Goal: Navigation & Orientation: Find specific page/section

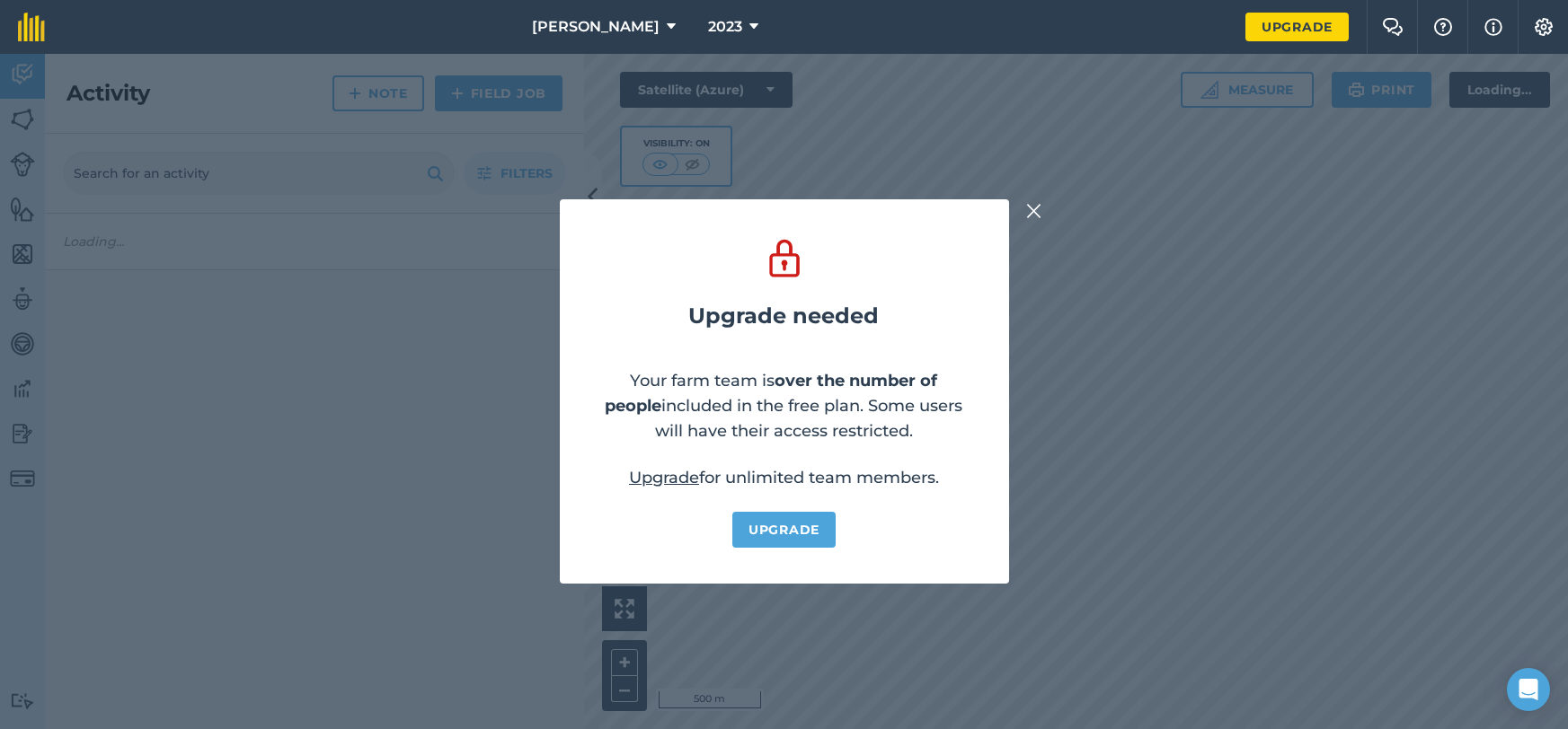
click at [1027, 215] on img at bounding box center [1034, 211] width 17 height 21
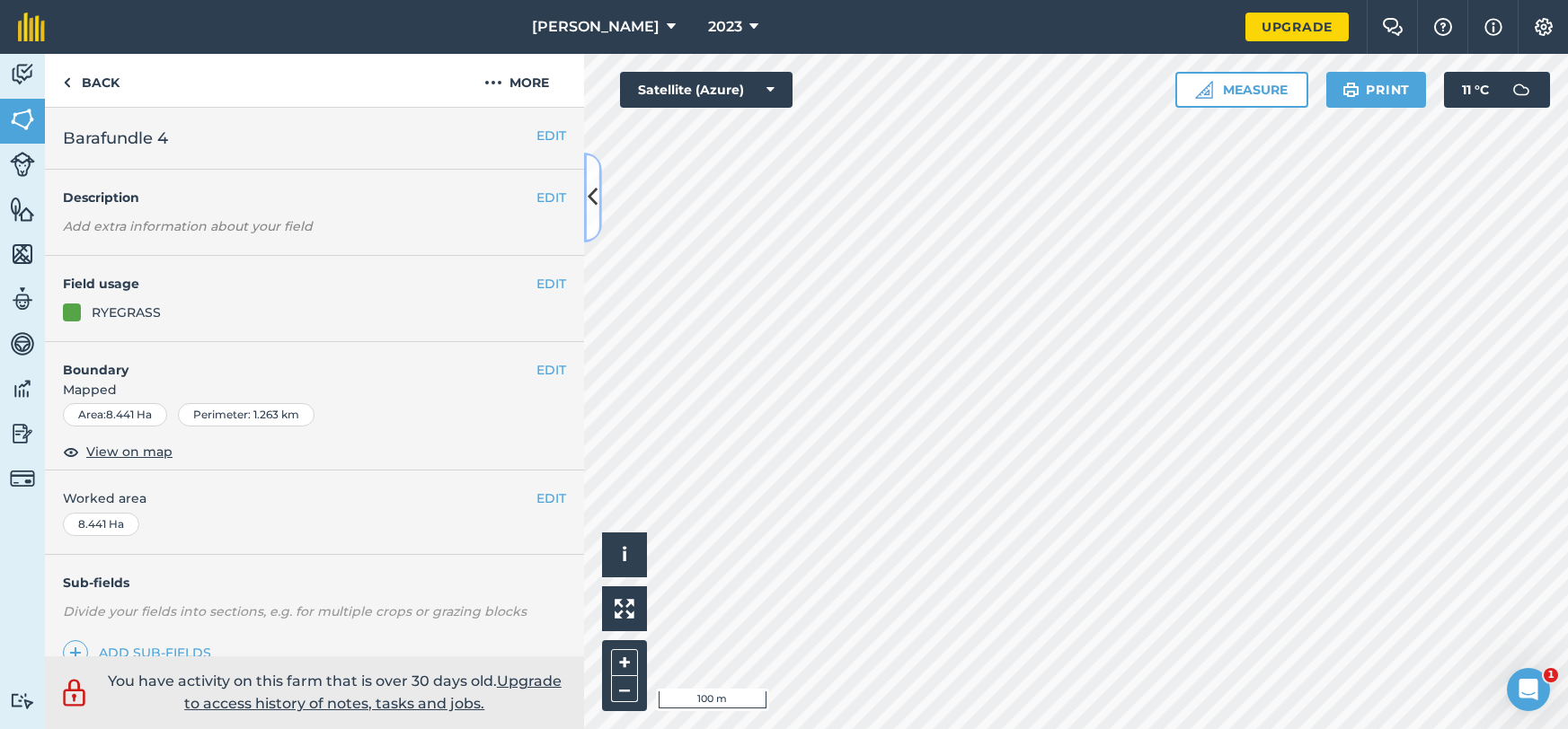
click at [591, 227] on button at bounding box center [593, 198] width 18 height 90
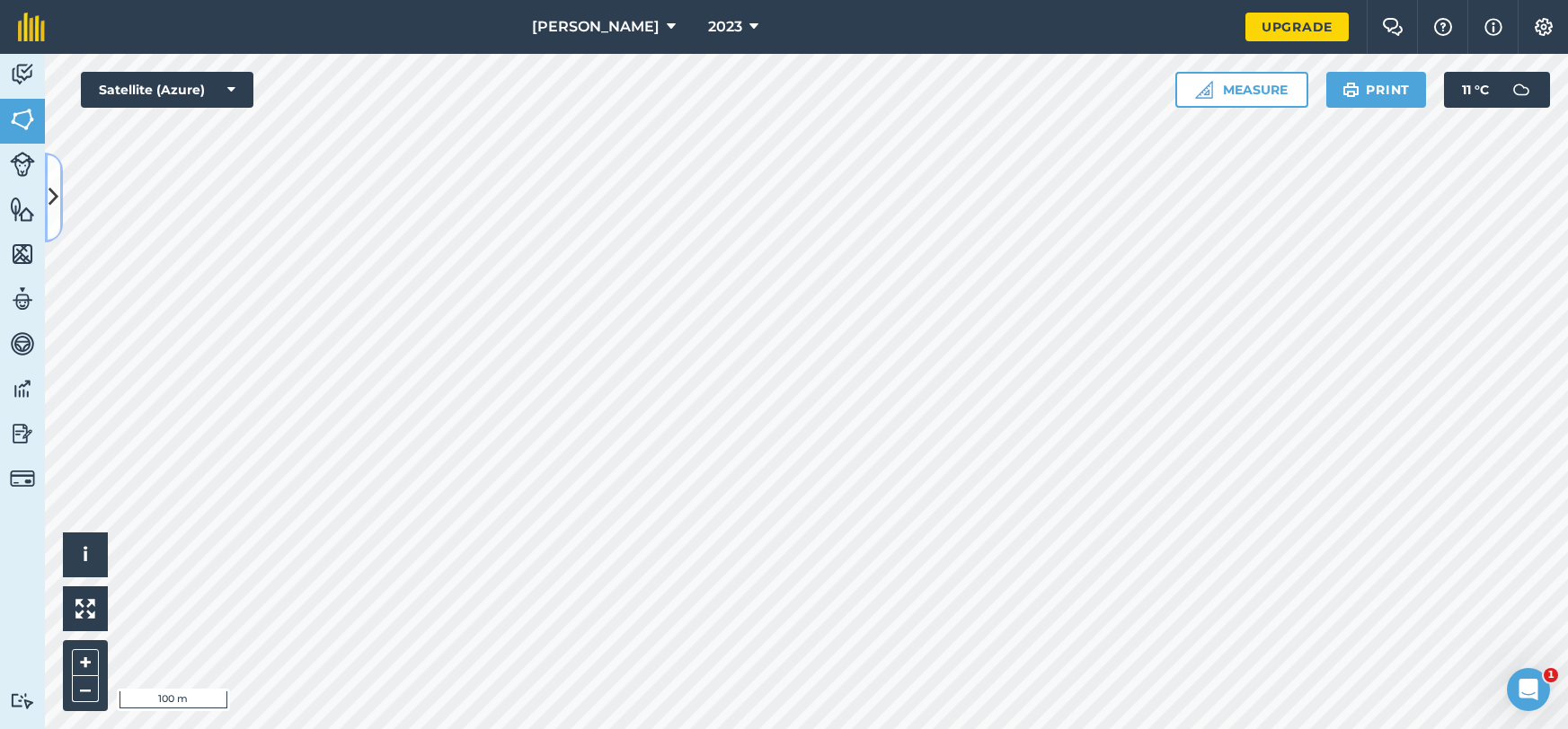
click at [55, 211] on icon at bounding box center [53, 197] width 10 height 31
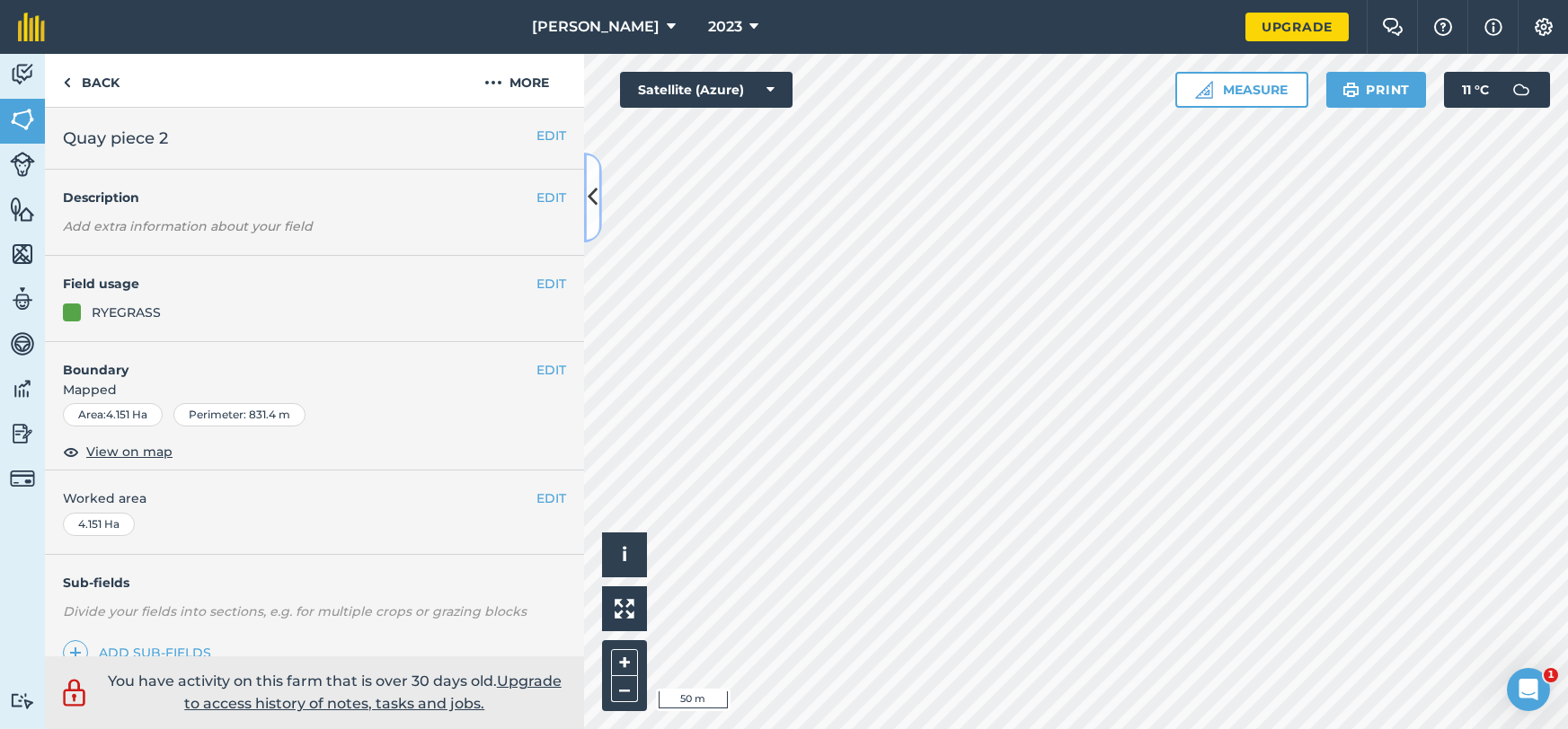
click at [588, 205] on icon at bounding box center [592, 197] width 10 height 31
